Goal: Check status: Check status

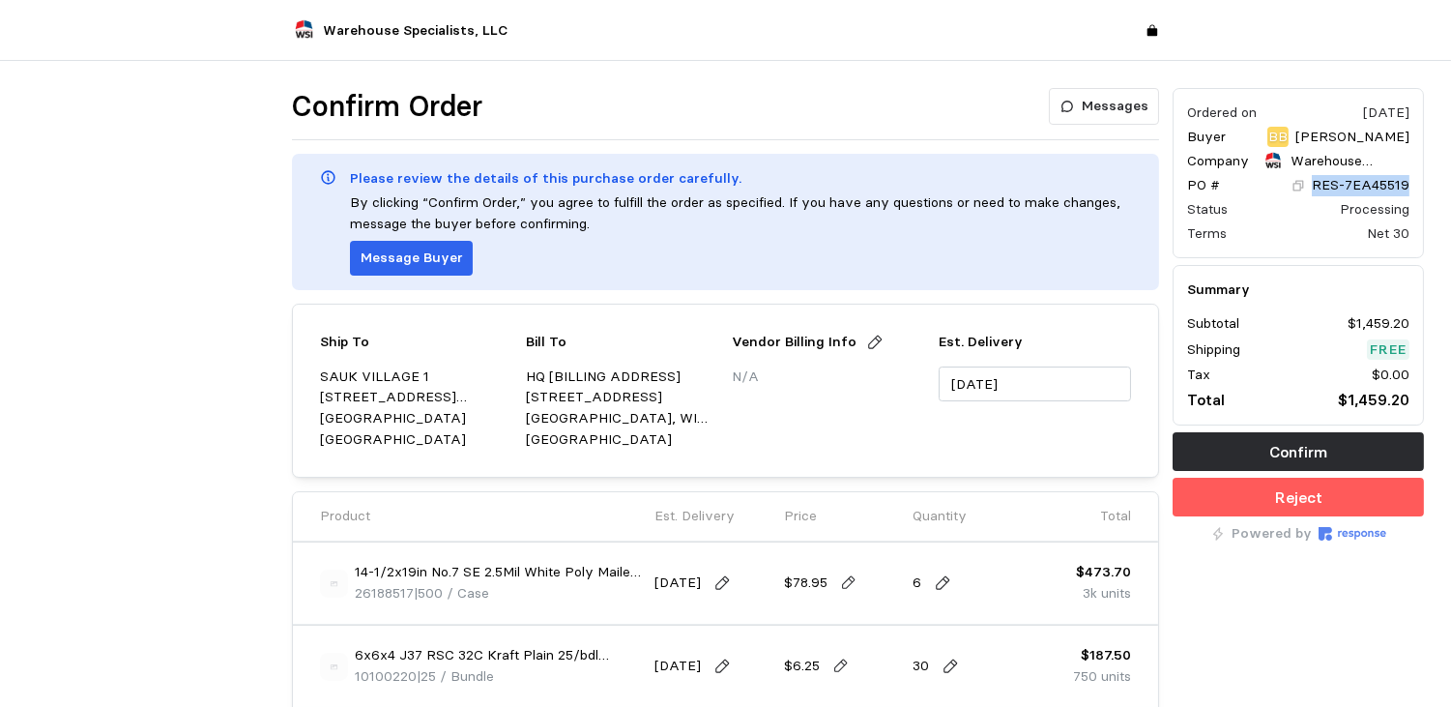
drag, startPoint x: 1421, startPoint y: 189, endPoint x: 1318, endPoint y: 190, distance: 103.4
click at [728, 190] on div "Ordered on [DATE] Buyer BB [PERSON_NAME] Company Warehouse Specialists, LLC PO …" at bounding box center [1298, 173] width 251 height 170
drag, startPoint x: 1318, startPoint y: 190, endPoint x: 1329, endPoint y: 192, distance: 11.8
copy p "RES-7EA45519"
click at [728, 308] on div "Ordered on [DATE] Buyer BB [PERSON_NAME] Company Warehouse Specialists, LLC PO …" at bounding box center [1298, 598] width 265 height 1034
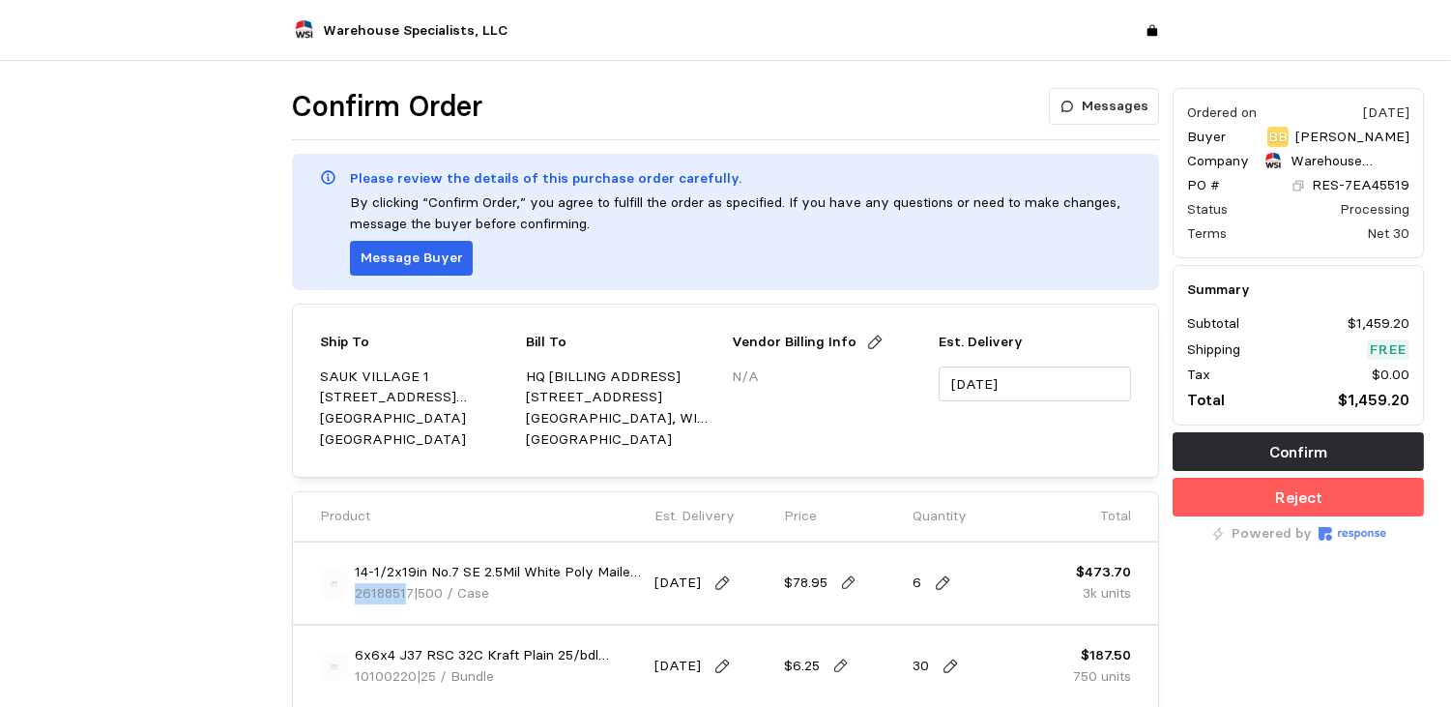
drag, startPoint x: 410, startPoint y: 592, endPoint x: 358, endPoint y: 587, distance: 52.4
click at [358, 308] on span "26188517" at bounding box center [384, 592] width 59 height 17
click at [355, 308] on p "26188517 | 500 / Case" at bounding box center [422, 593] width 134 height 21
copy span "26188517"
click at [728, 308] on div "Ordered on [DATE] Buyer BB [PERSON_NAME] Company Warehouse Specialists, LLC PO …" at bounding box center [1298, 598] width 265 height 1034
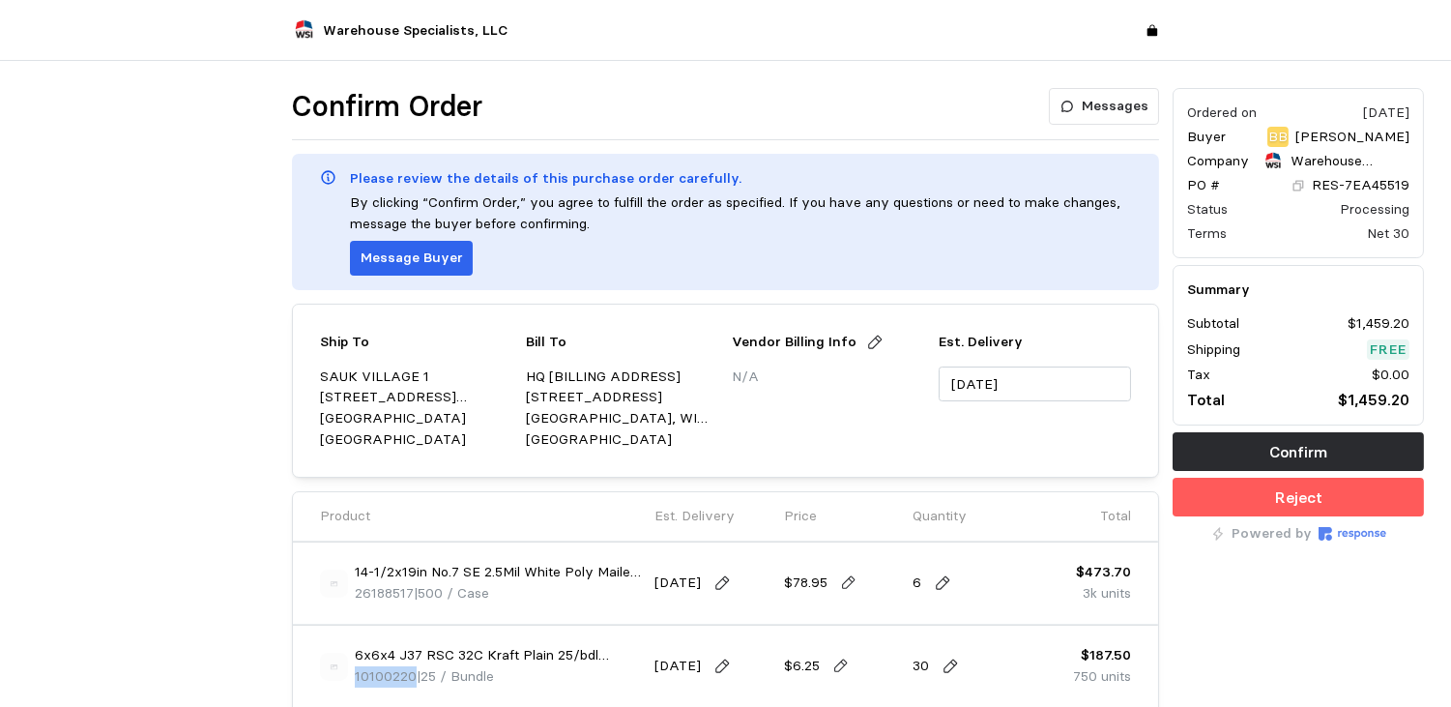
drag, startPoint x: 417, startPoint y: 680, endPoint x: 355, endPoint y: 678, distance: 61.9
click at [355, 308] on p "10100220 | 25 / Bundle" at bounding box center [424, 676] width 139 height 21
drag, startPoint x: 355, startPoint y: 678, endPoint x: 392, endPoint y: 675, distance: 37.8
copy span "10100220"
click at [728, 308] on div "Ordered on [DATE] Buyer BB [PERSON_NAME] Company Warehouse Specialists, LLC PO …" at bounding box center [1298, 598] width 265 height 1034
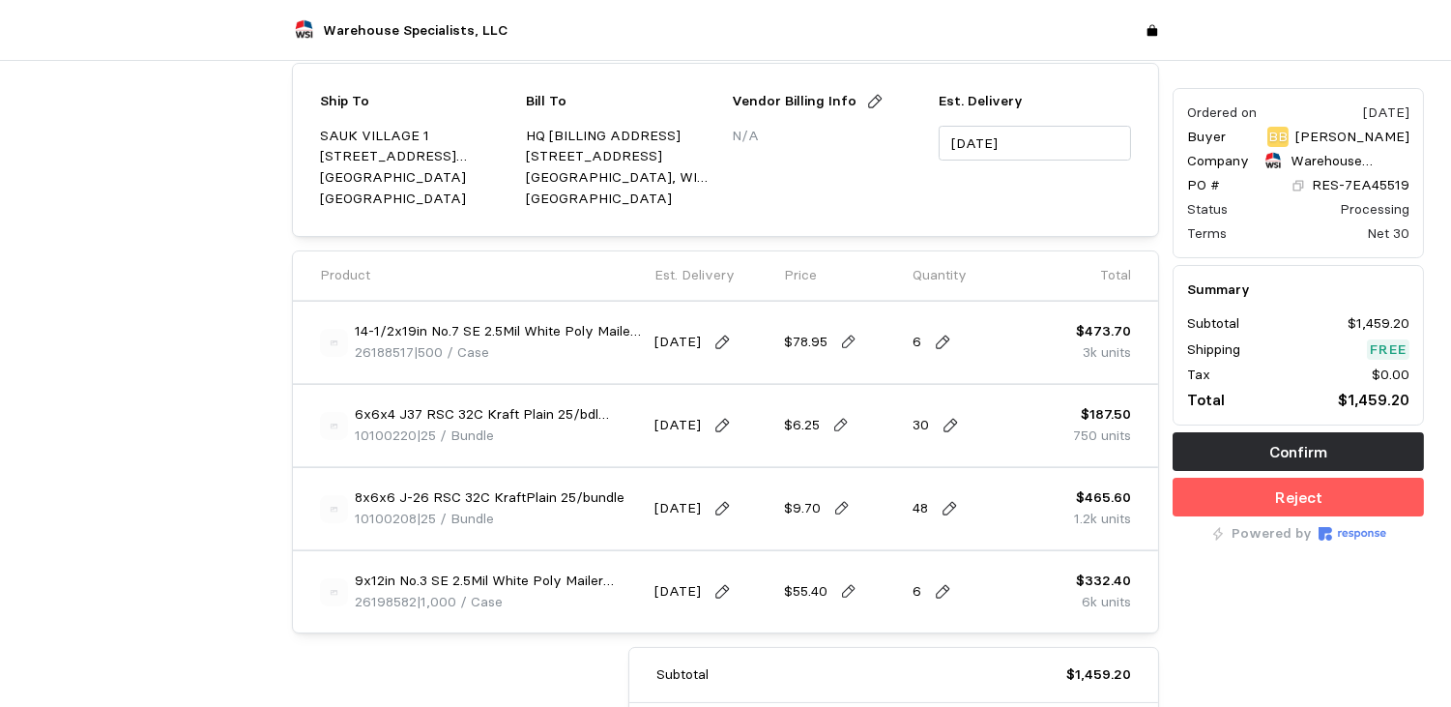
scroll to position [251, 0]
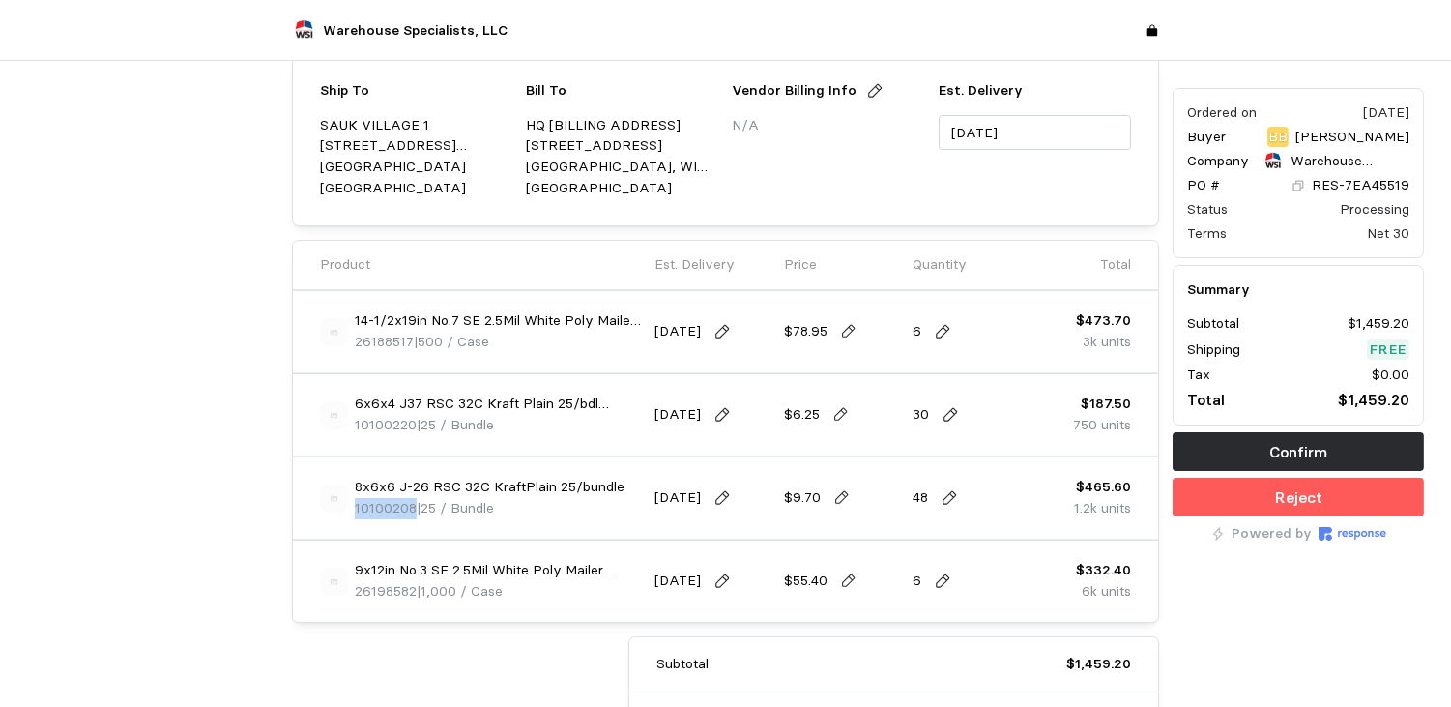
drag, startPoint x: 415, startPoint y: 507, endPoint x: 356, endPoint y: 508, distance: 59.0
click at [356, 308] on p "10100208 | 25 / Bundle" at bounding box center [424, 508] width 139 height 21
copy span "10100208"
click at [728, 308] on div "Ordered on [DATE] Buyer BB [PERSON_NAME] Company Warehouse Specialists, LLC PO …" at bounding box center [1298, 347] width 265 height 1034
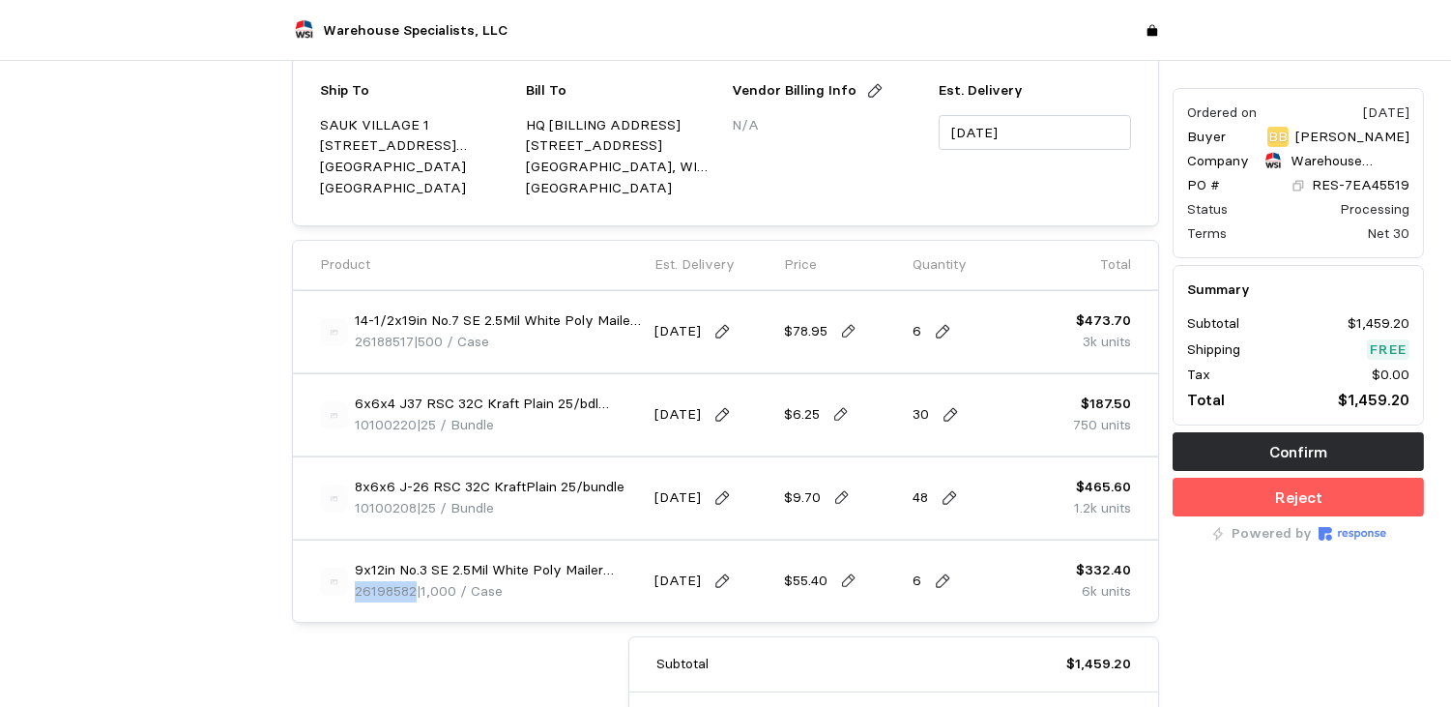
drag, startPoint x: 415, startPoint y: 591, endPoint x: 352, endPoint y: 588, distance: 62.9
click at [352, 308] on div "9x12in No.3 SE 2.5Mil White Poly Mailer 1000/cs 108cs/pallet 26198582 | 1,000 /…" at bounding box center [481, 581] width 322 height 42
drag, startPoint x: 352, startPoint y: 588, endPoint x: 370, endPoint y: 593, distance: 19.0
copy span "26198582"
click at [728, 308] on div "Ordered on [DATE] Buyer BB [PERSON_NAME] Company Warehouse Specialists, LLC PO …" at bounding box center [1298, 347] width 265 height 1034
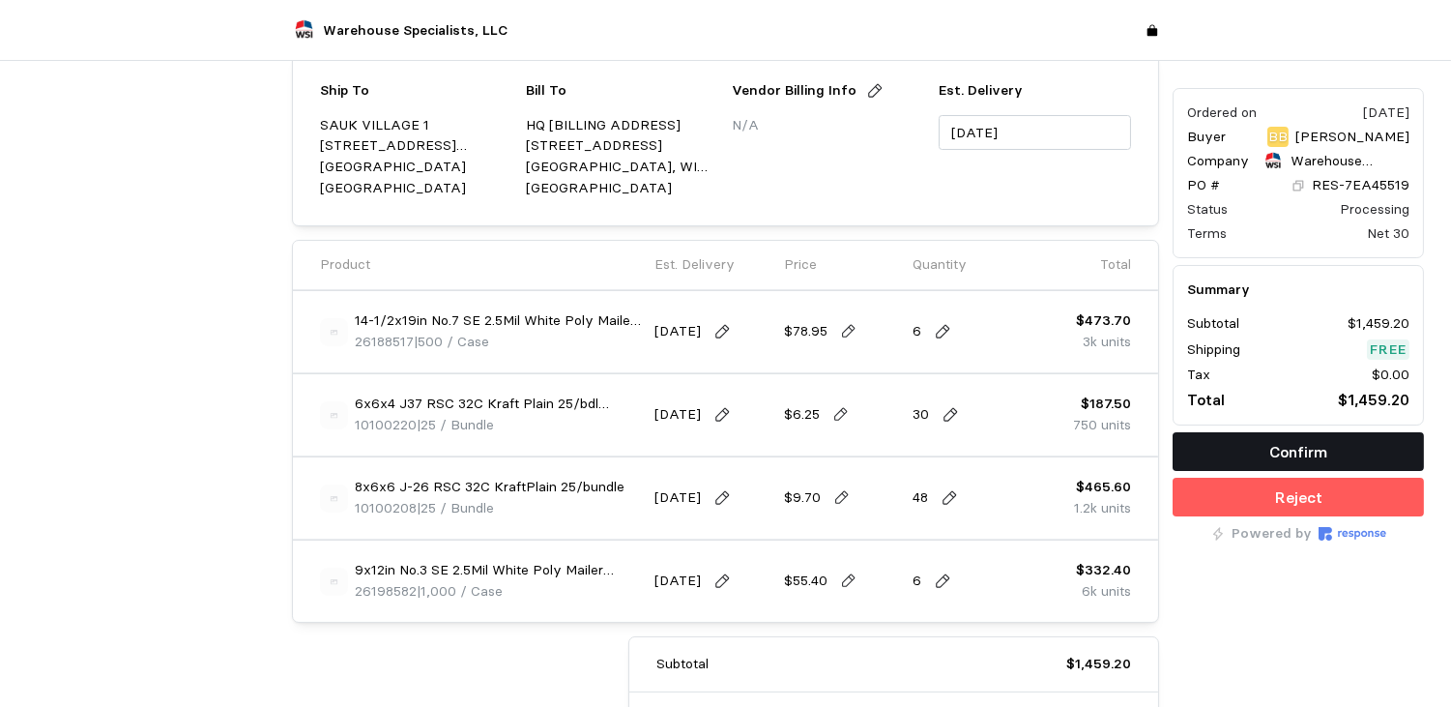
click at [728, 308] on p "Confirm" at bounding box center [1298, 452] width 58 height 24
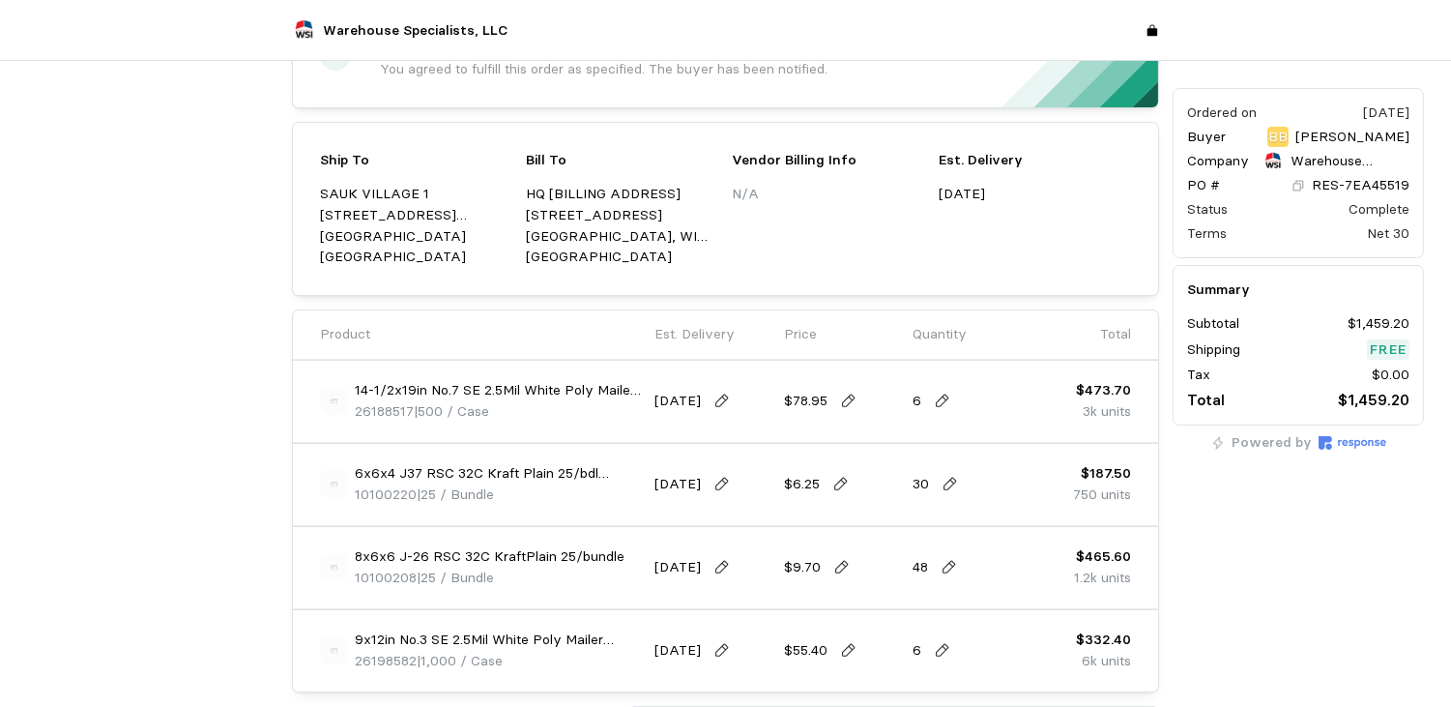
scroll to position [0, 0]
